Goal: Submit feedback/report problem: Leave review/rating

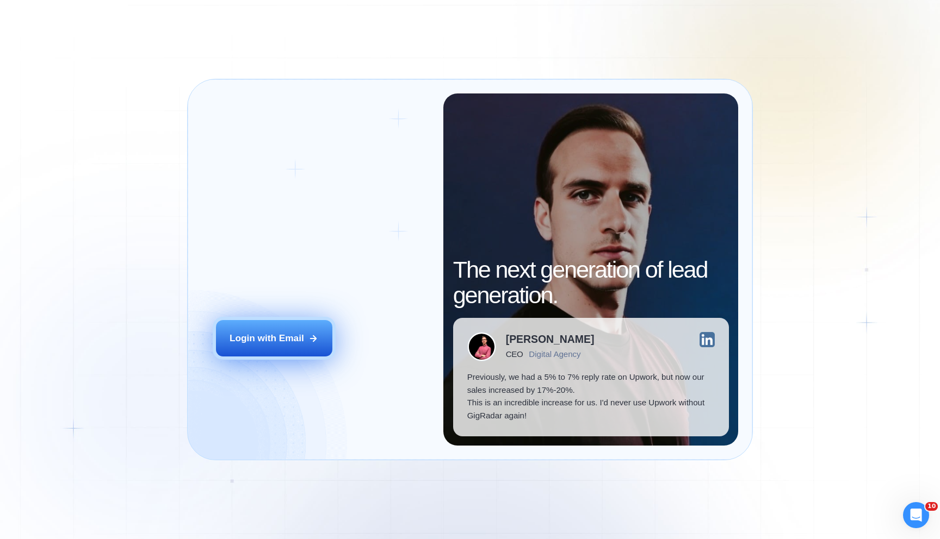
click at [279, 350] on button "Login with Email" at bounding box center [274, 338] width 116 height 36
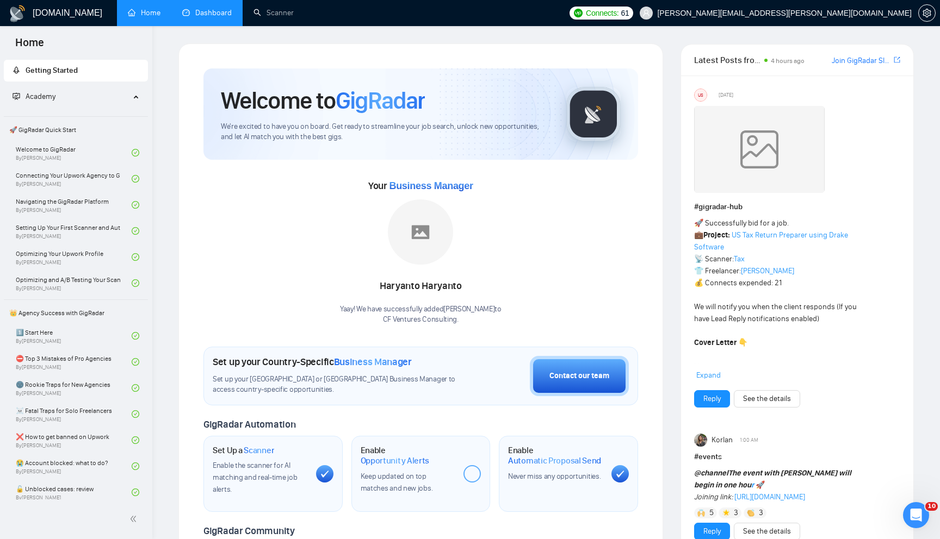
click at [204, 16] on link "Dashboard" at bounding box center [206, 12] width 49 height 9
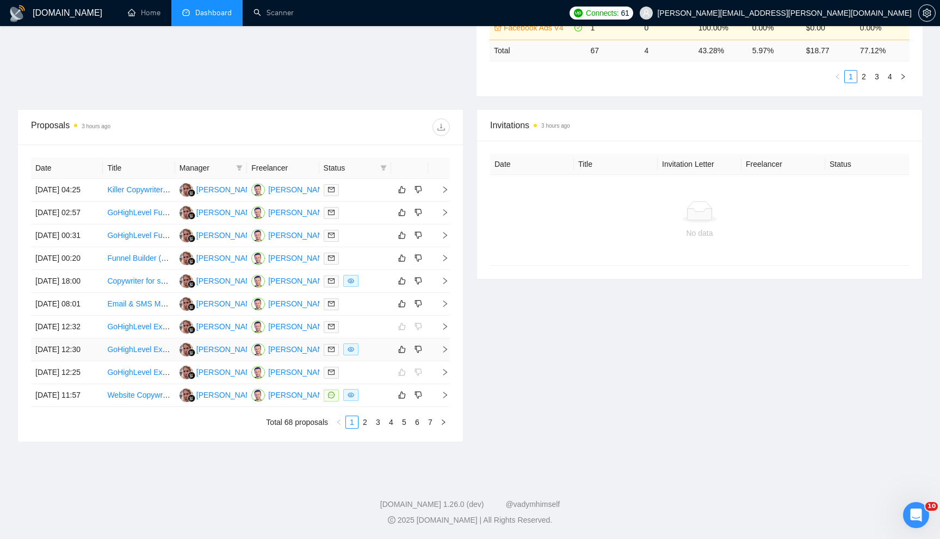
scroll to position [339, 0]
click at [446, 307] on icon "right" at bounding box center [445, 304] width 4 height 7
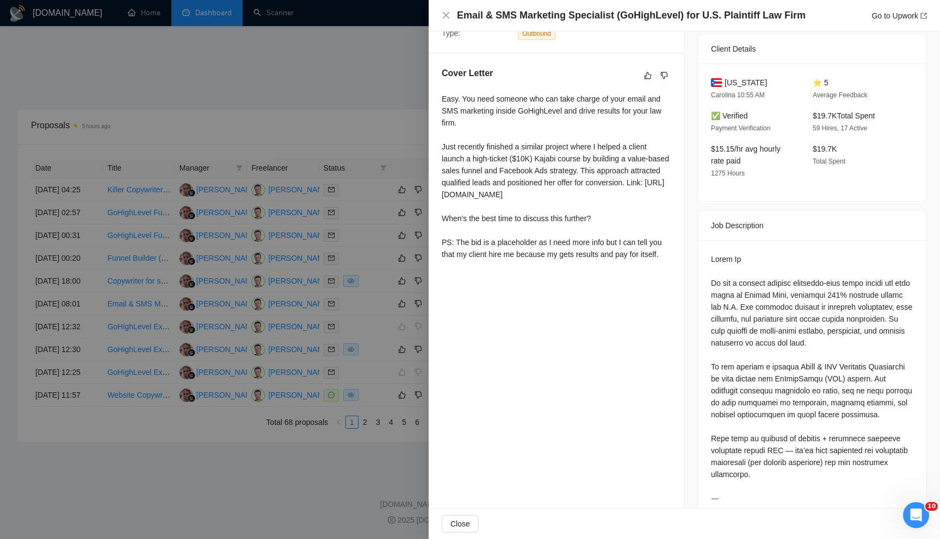
scroll to position [251, 0]
click at [375, 349] on div at bounding box center [470, 269] width 940 height 539
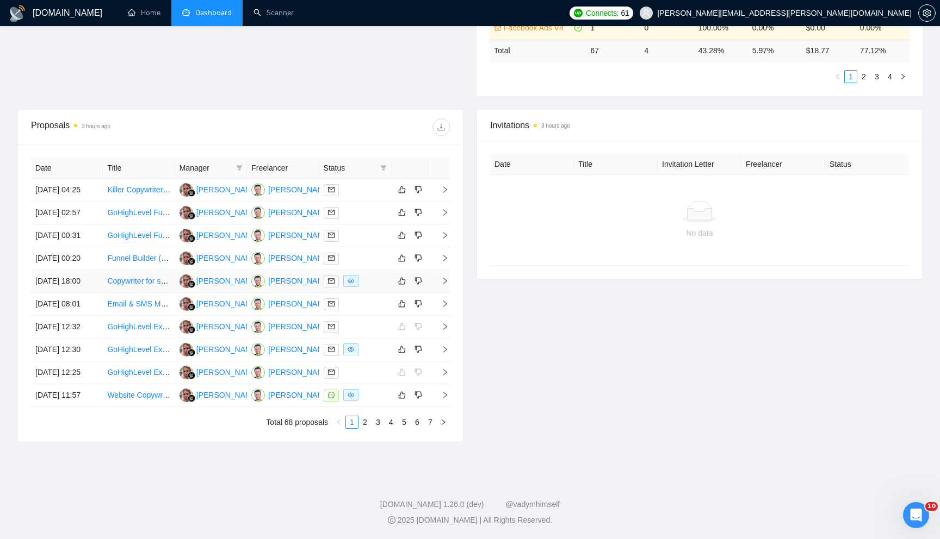
click at [444, 285] on icon "right" at bounding box center [445, 281] width 8 height 8
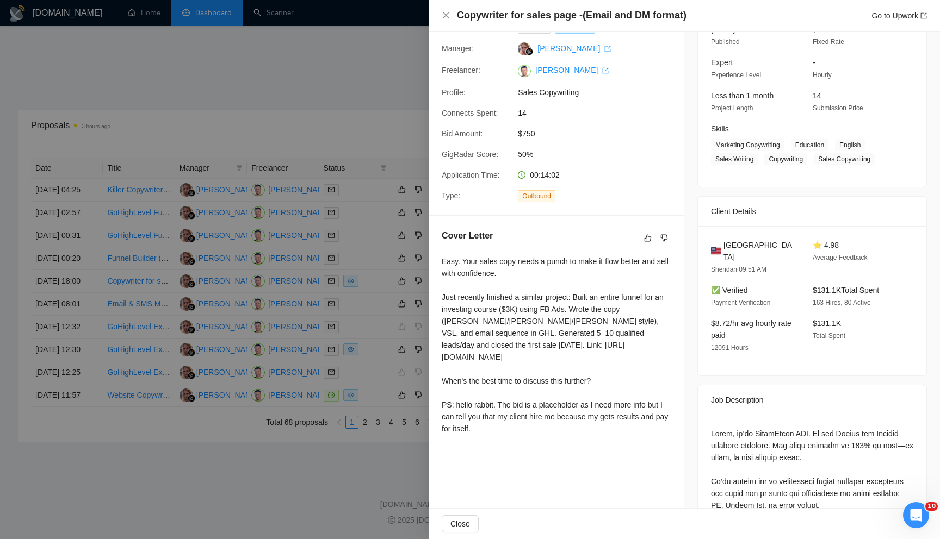
scroll to position [0, 0]
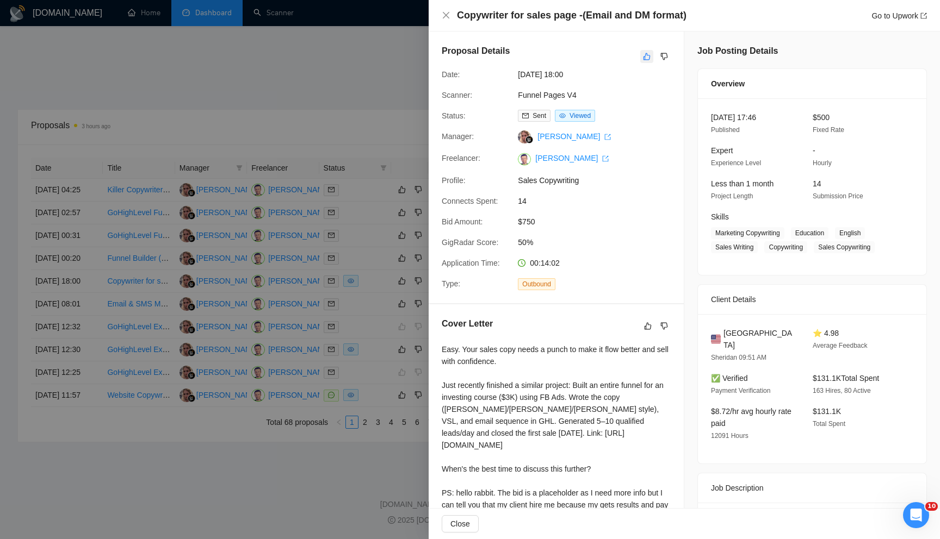
click at [648, 58] on icon "like" at bounding box center [647, 56] width 8 height 9
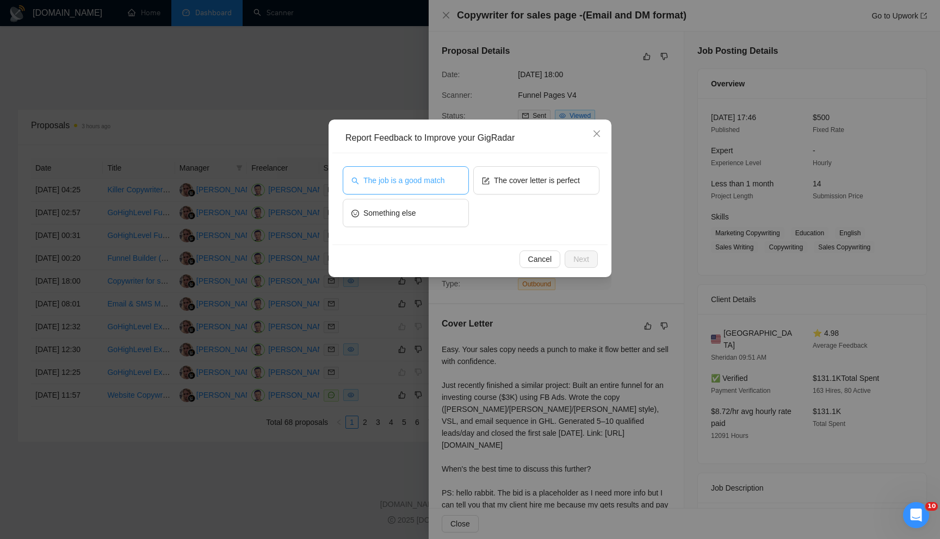
click at [456, 184] on button "The job is a good match" at bounding box center [406, 180] width 126 height 28
click at [577, 254] on span "Next" at bounding box center [581, 259] width 16 height 12
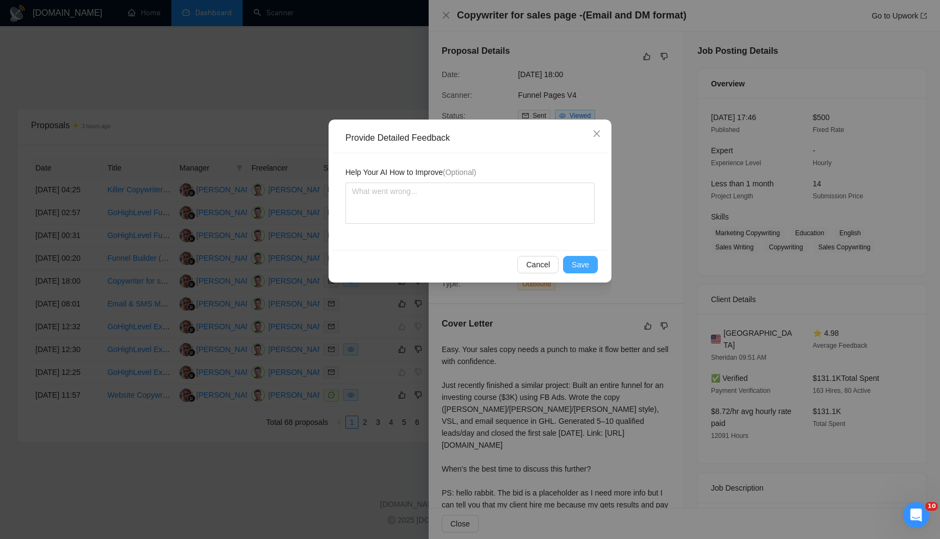
click at [572, 264] on span "Save" at bounding box center [579, 265] width 17 height 12
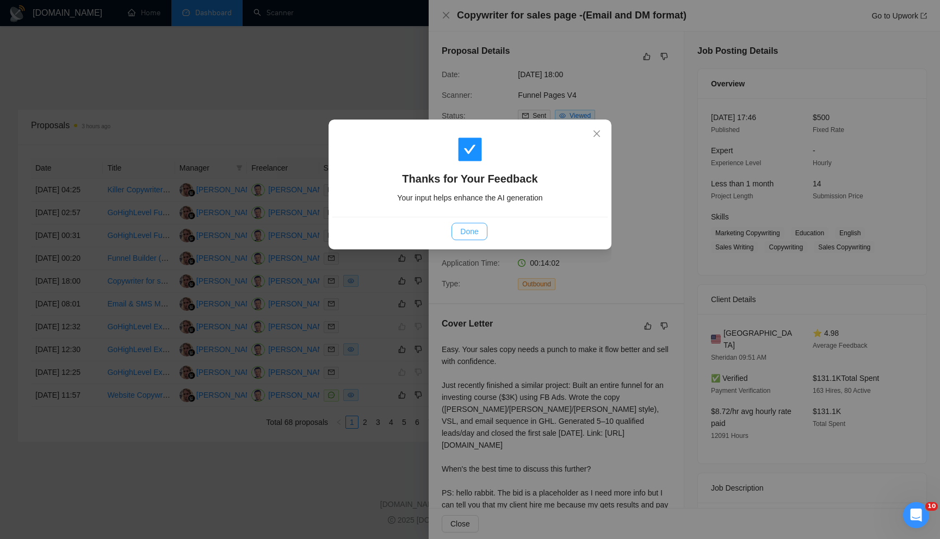
click at [472, 234] on span "Done" at bounding box center [469, 232] width 18 height 12
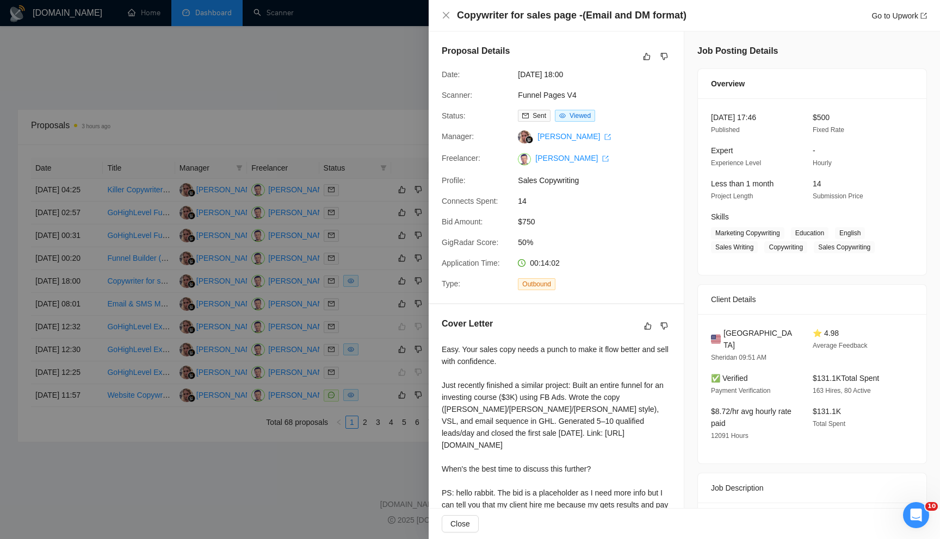
click at [351, 101] on div at bounding box center [470, 269] width 940 height 539
